Goal: Task Accomplishment & Management: Manage account settings

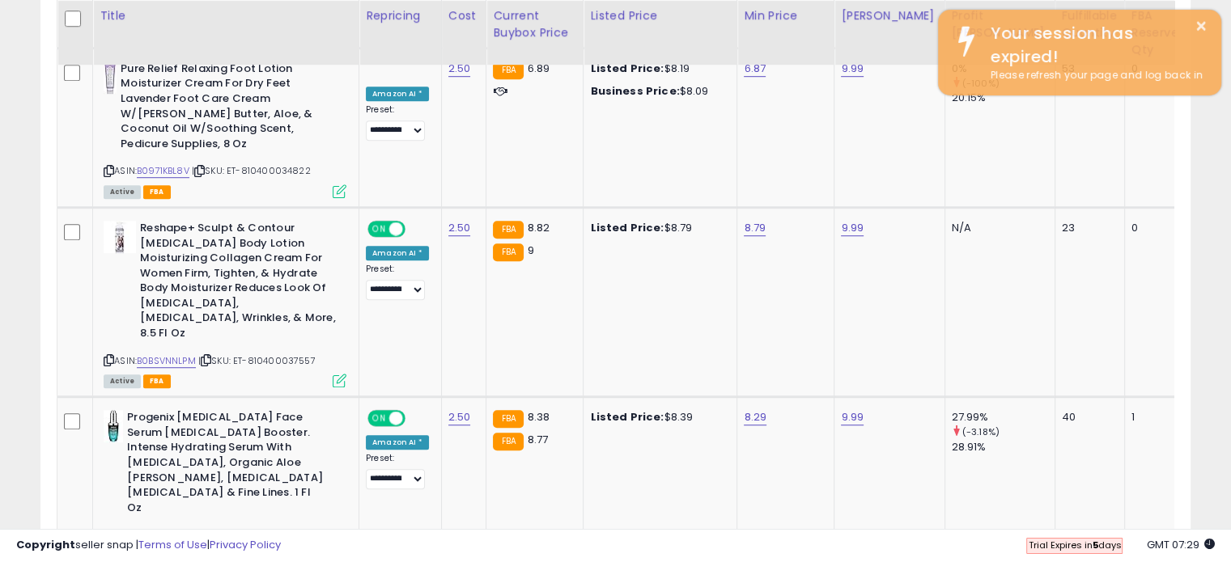
scroll to position [331, 665]
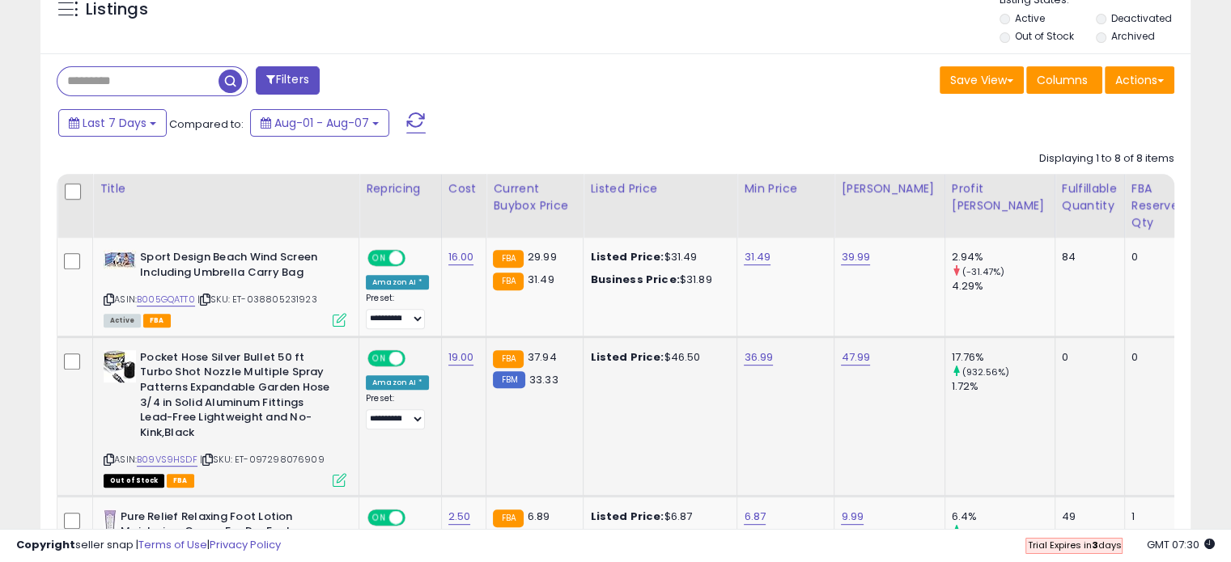
scroll to position [647, 0]
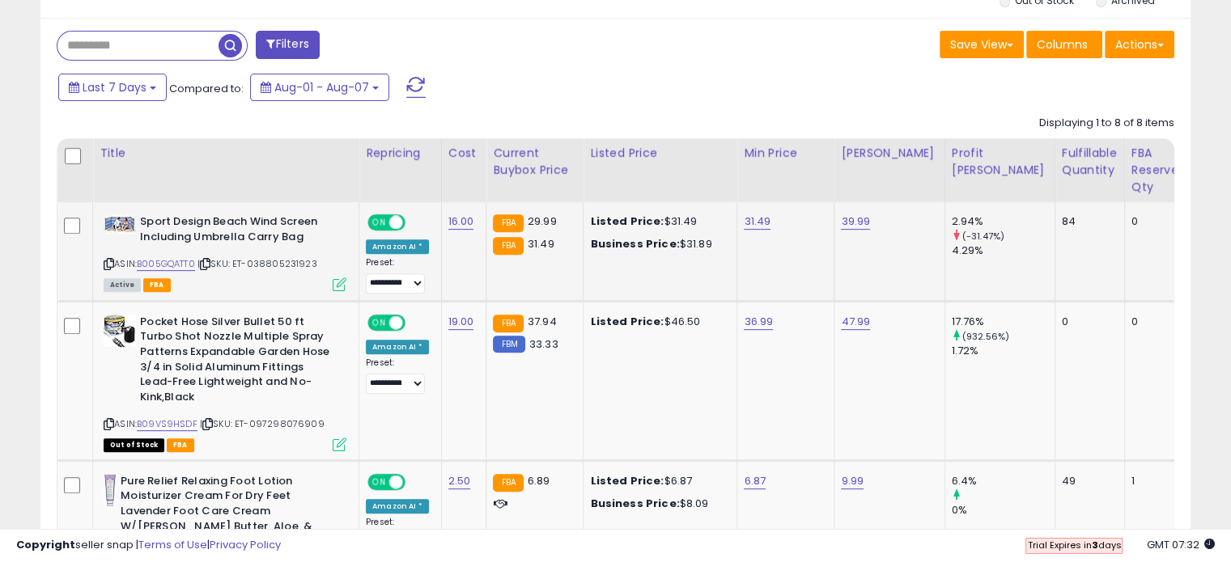
drag, startPoint x: 766, startPoint y: 234, endPoint x: 794, endPoint y: 274, distance: 48.7
click at [794, 274] on td "31.49" at bounding box center [785, 251] width 97 height 99
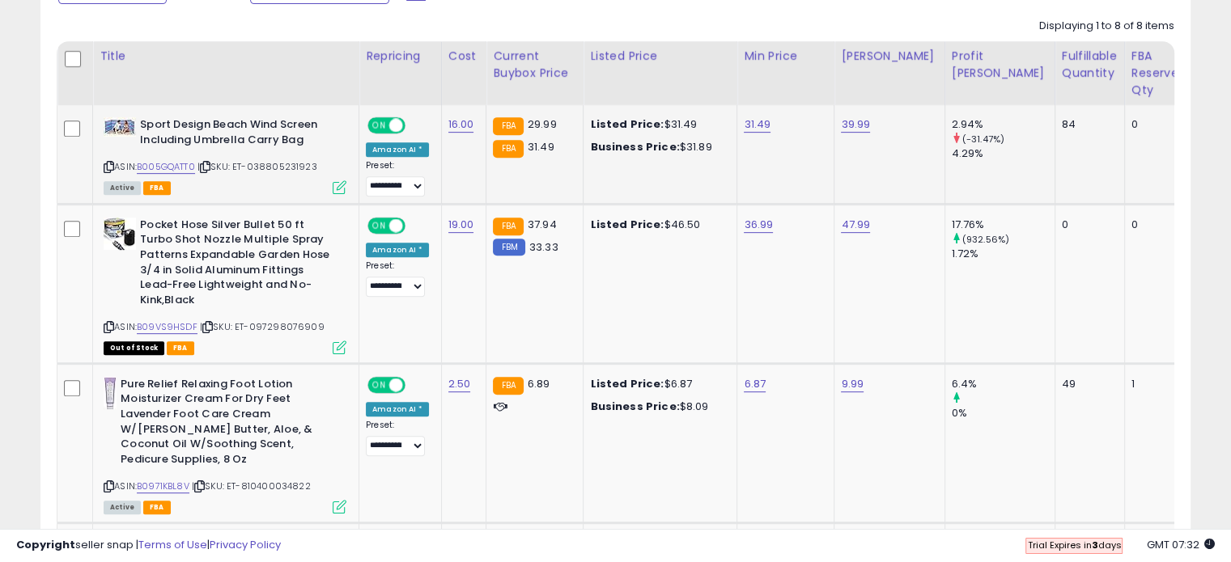
scroll to position [748, 0]
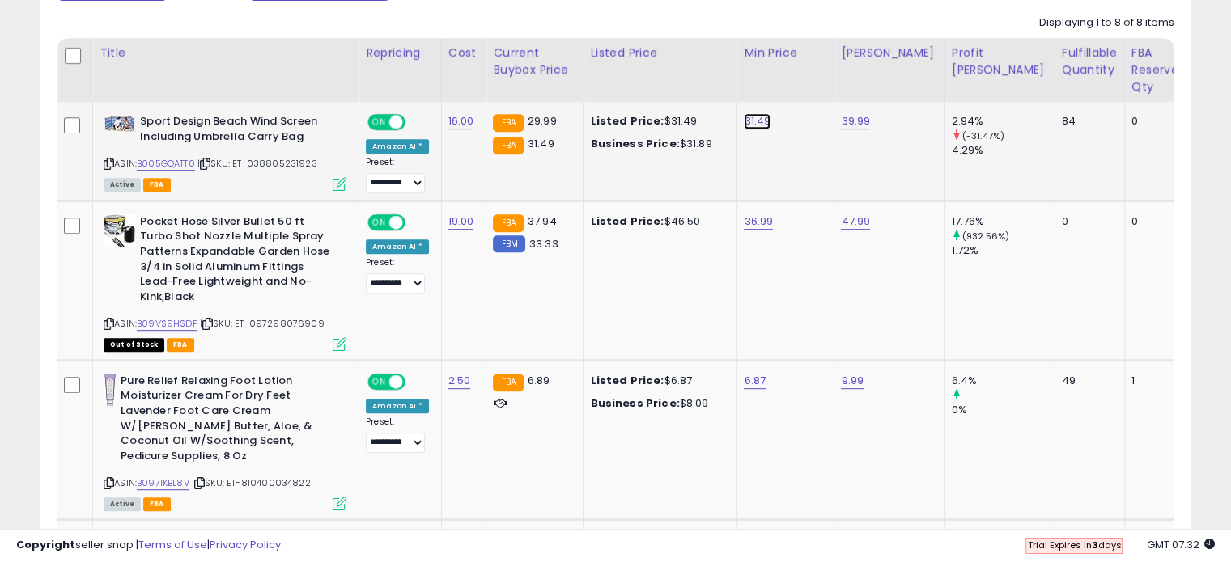
click at [745, 117] on link "31.49" at bounding box center [757, 121] width 27 height 16
type input "*****"
click at [812, 76] on button "submit" at bounding box center [798, 81] width 28 height 24
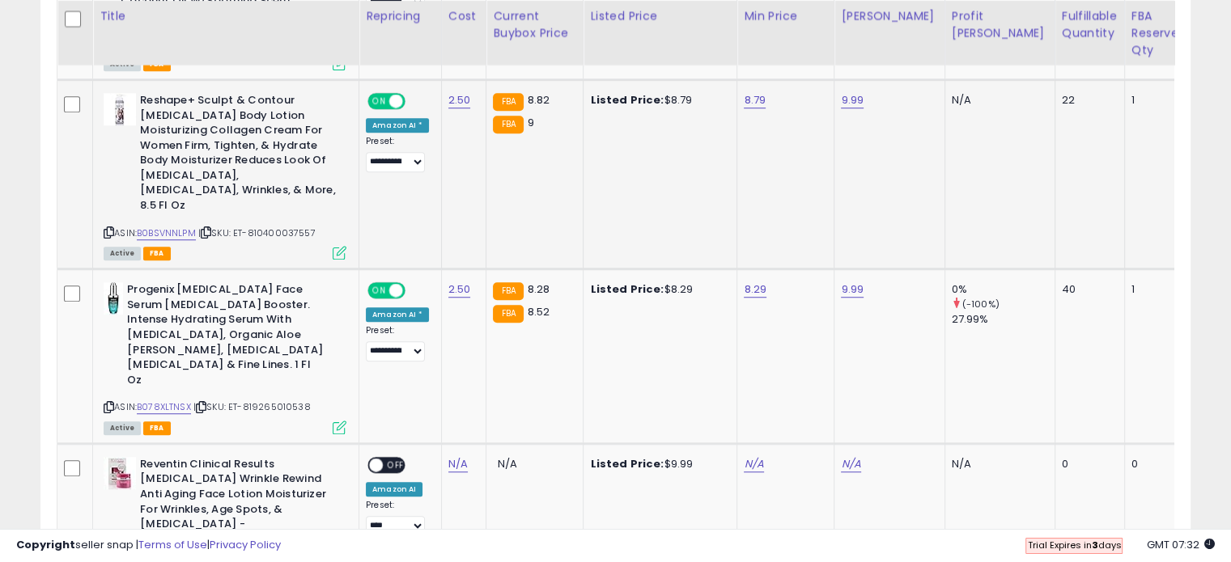
scroll to position [1188, 0]
type input "****"
click at [800, 202] on icon "submit" at bounding box center [796, 202] width 10 height 10
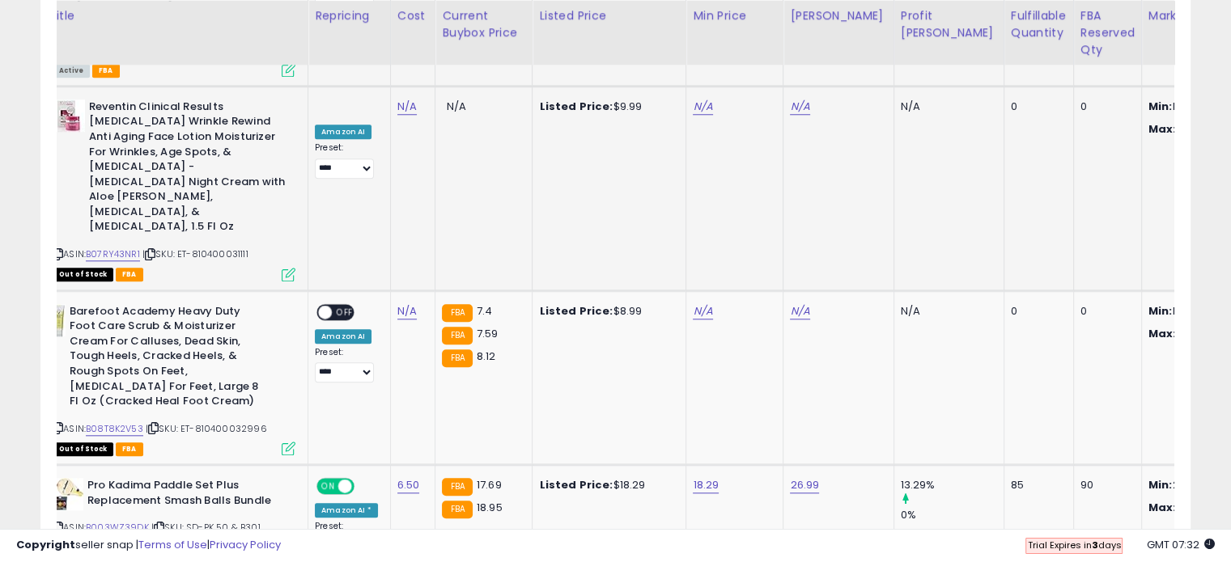
scroll to position [0, 0]
